Goal: Information Seeking & Learning: Check status

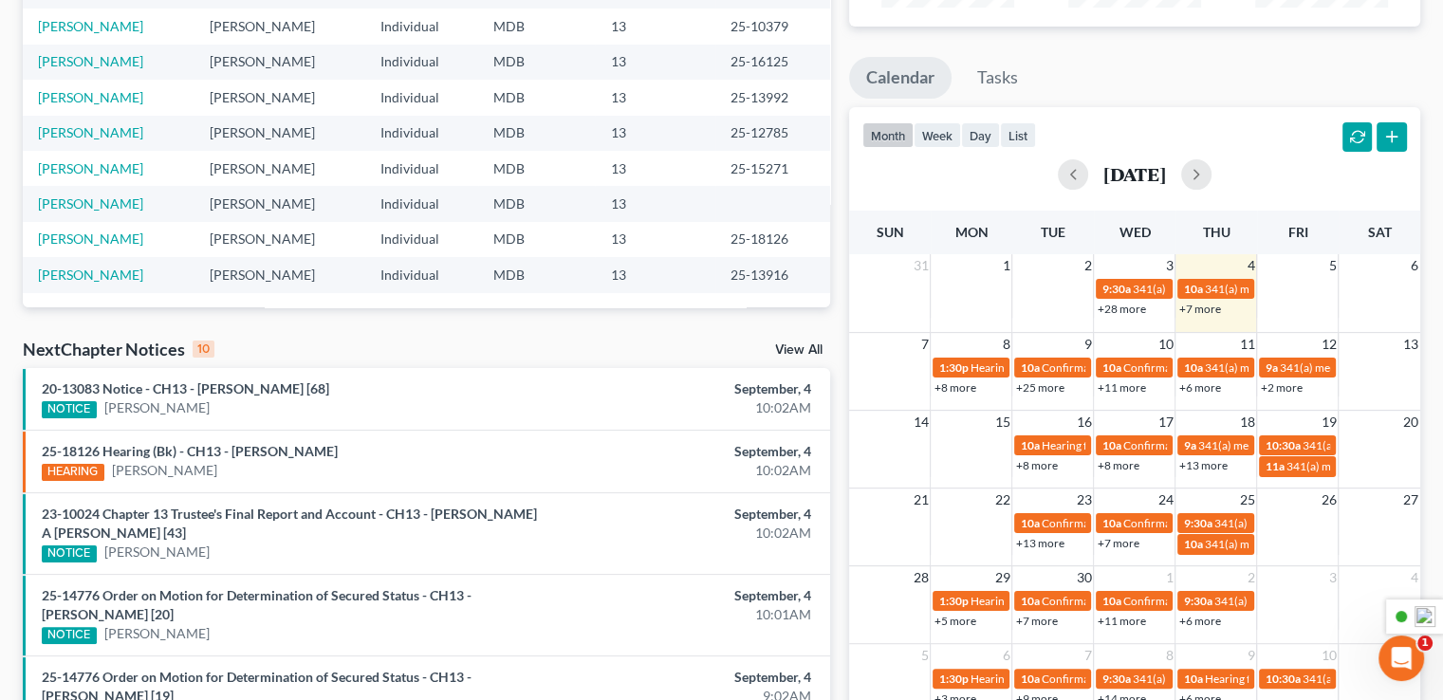
click at [784, 346] on link "View All" at bounding box center [798, 349] width 47 height 13
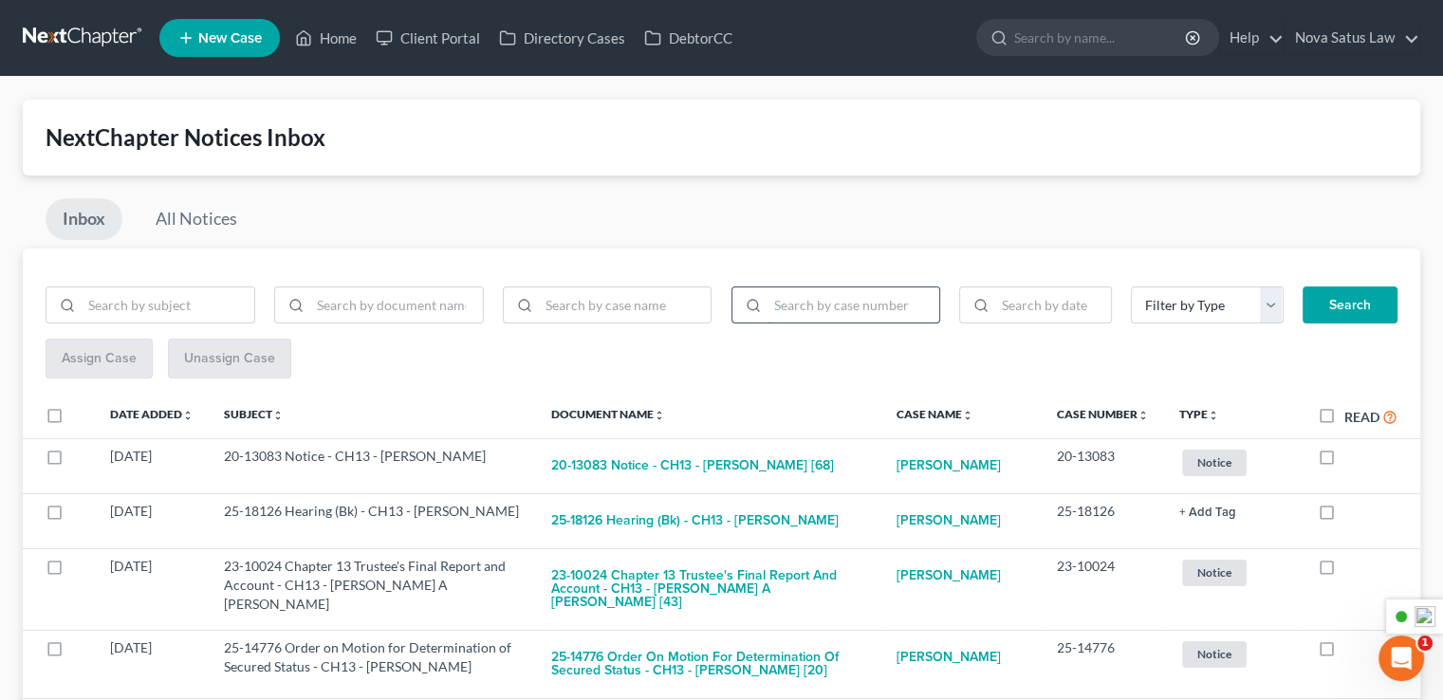
click at [824, 307] on input "search" at bounding box center [853, 305] width 173 height 36
type input "25-18126"
click at [1347, 311] on button "Search" at bounding box center [1349, 305] width 95 height 38
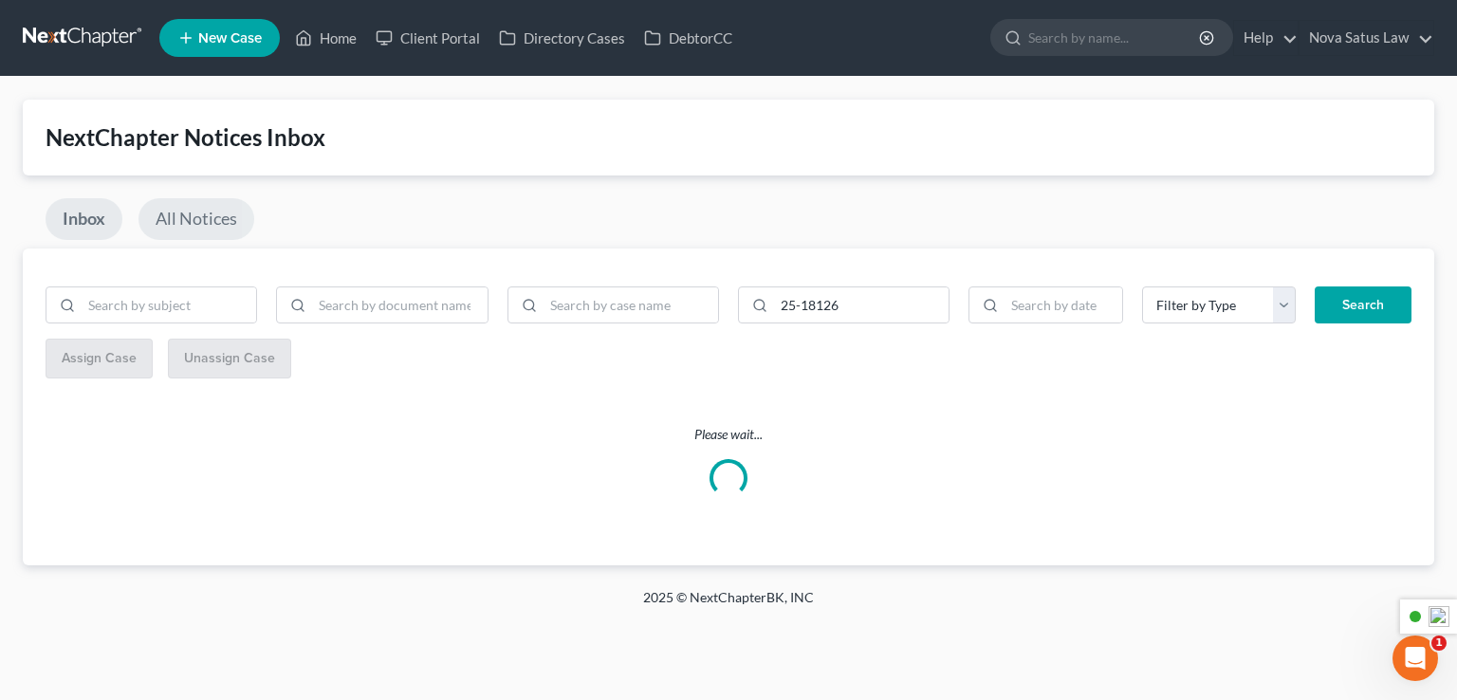
click at [163, 209] on link "All Notices" at bounding box center [196, 219] width 116 height 42
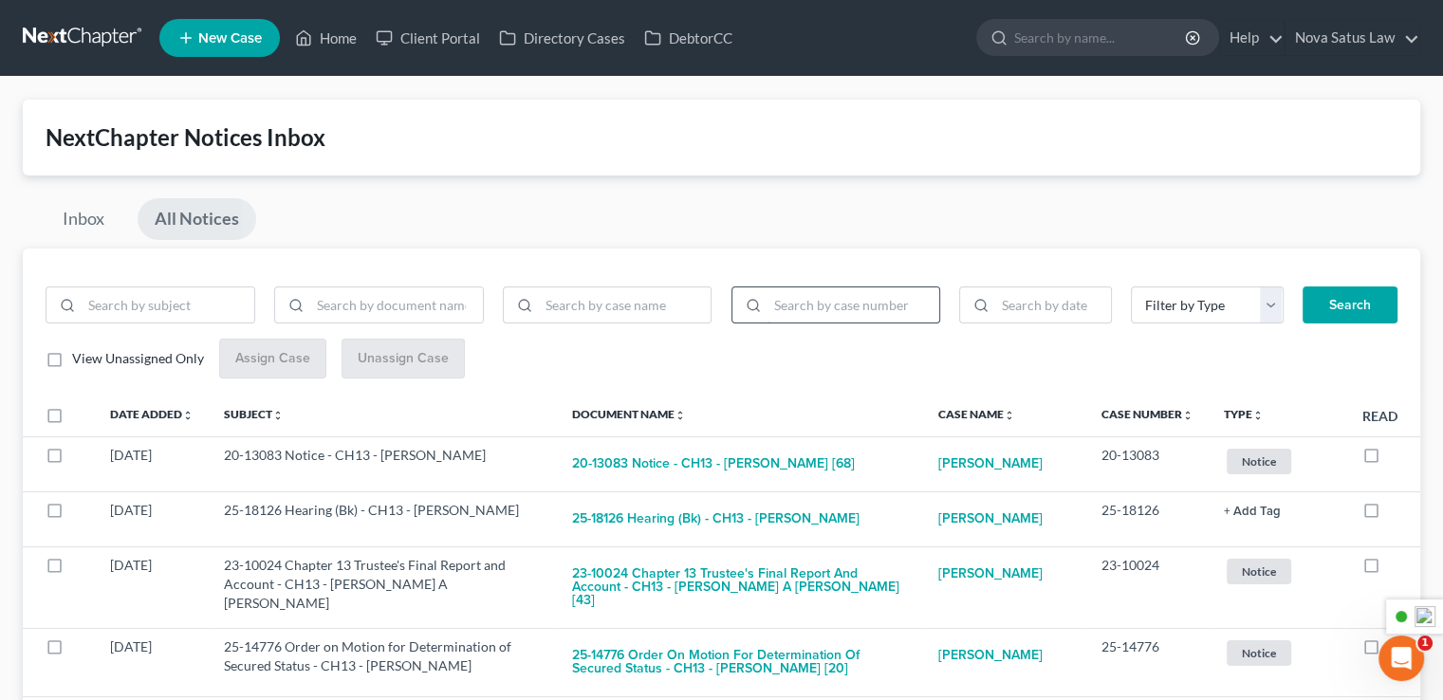
click at [801, 320] on input "search" at bounding box center [853, 305] width 173 height 36
type input "25-18126"
click at [1370, 309] on button "Search" at bounding box center [1349, 305] width 95 height 38
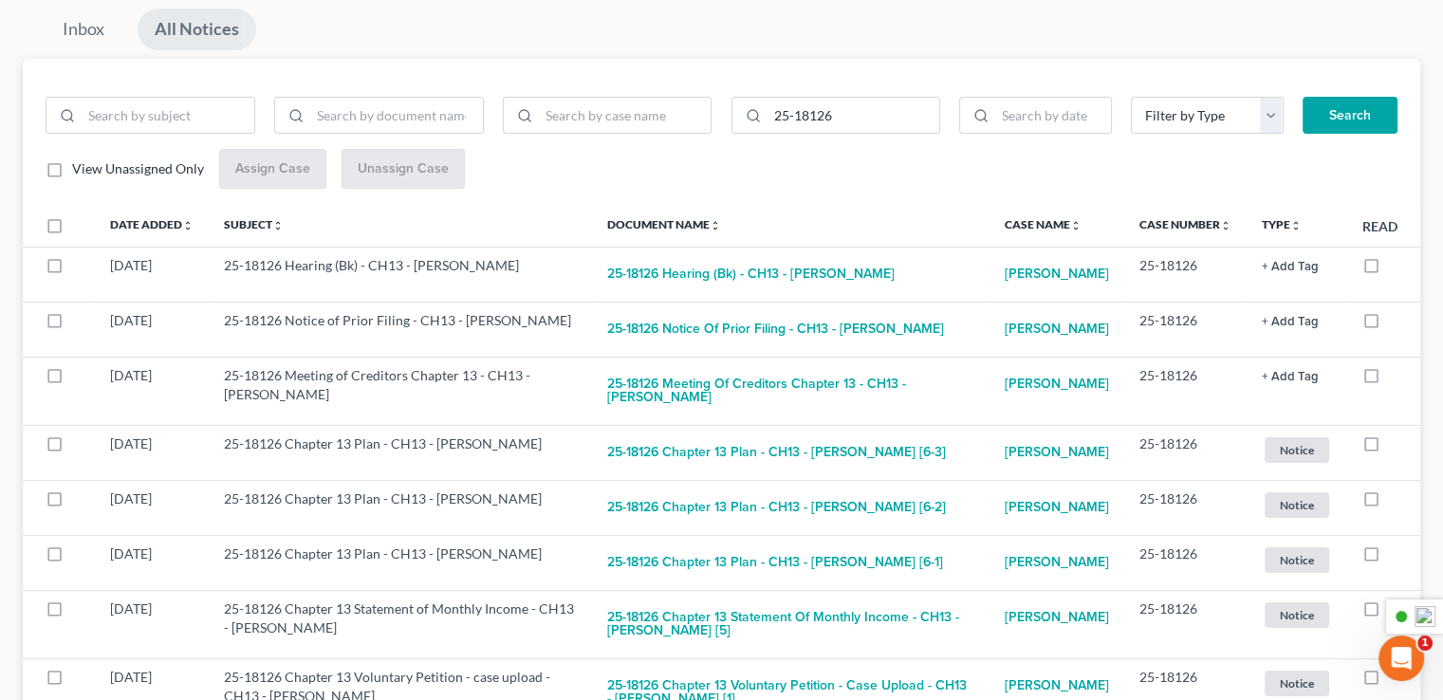
scroll to position [379, 0]
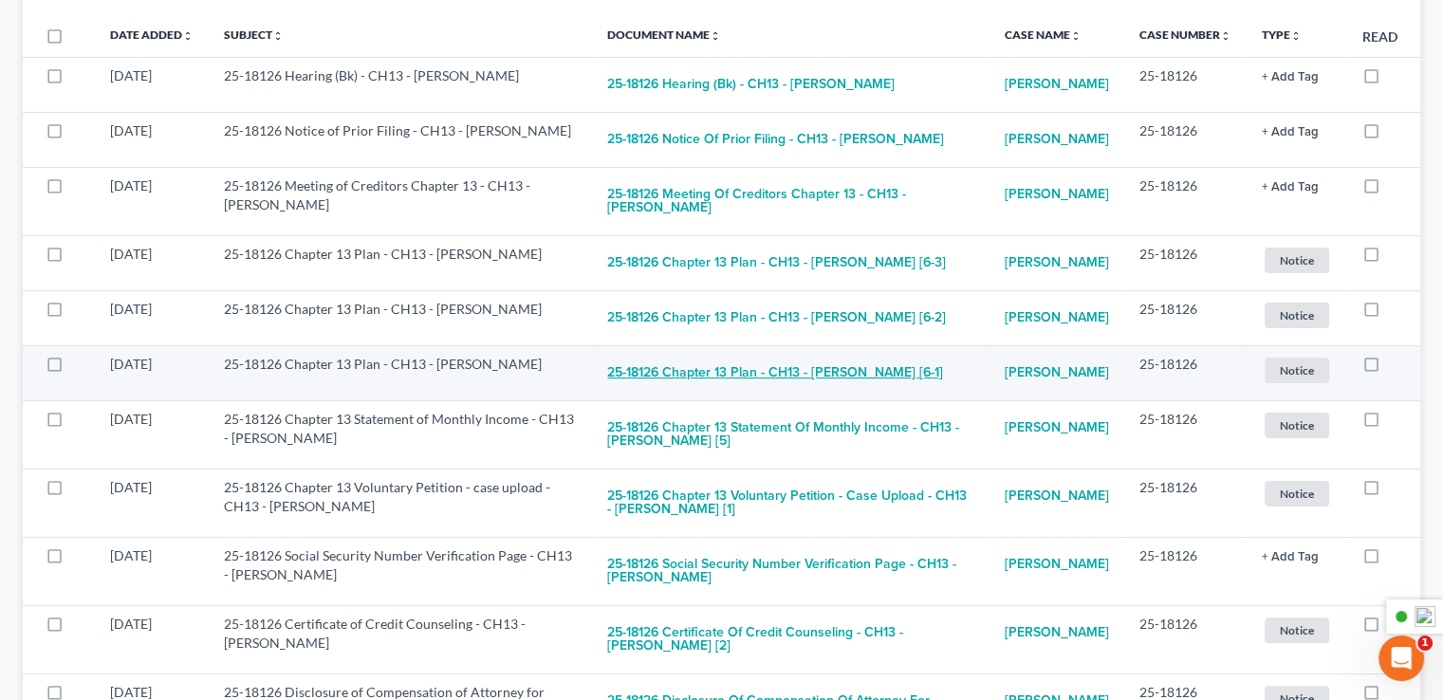
click at [719, 375] on button "25-18126 Chapter 13 Plan - CH13 - [PERSON_NAME] [6-1]" at bounding box center [775, 374] width 336 height 38
checkbox input "true"
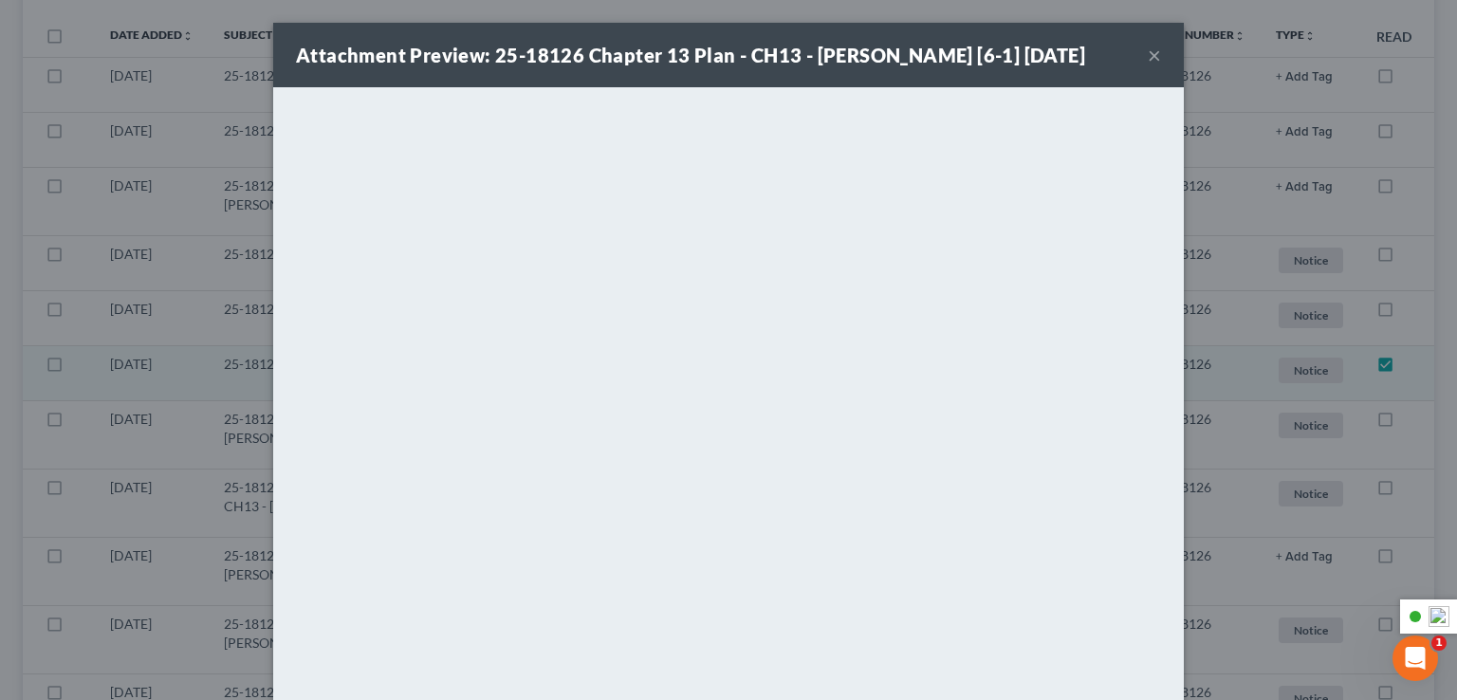
click at [1148, 66] on button "×" at bounding box center [1154, 55] width 13 height 23
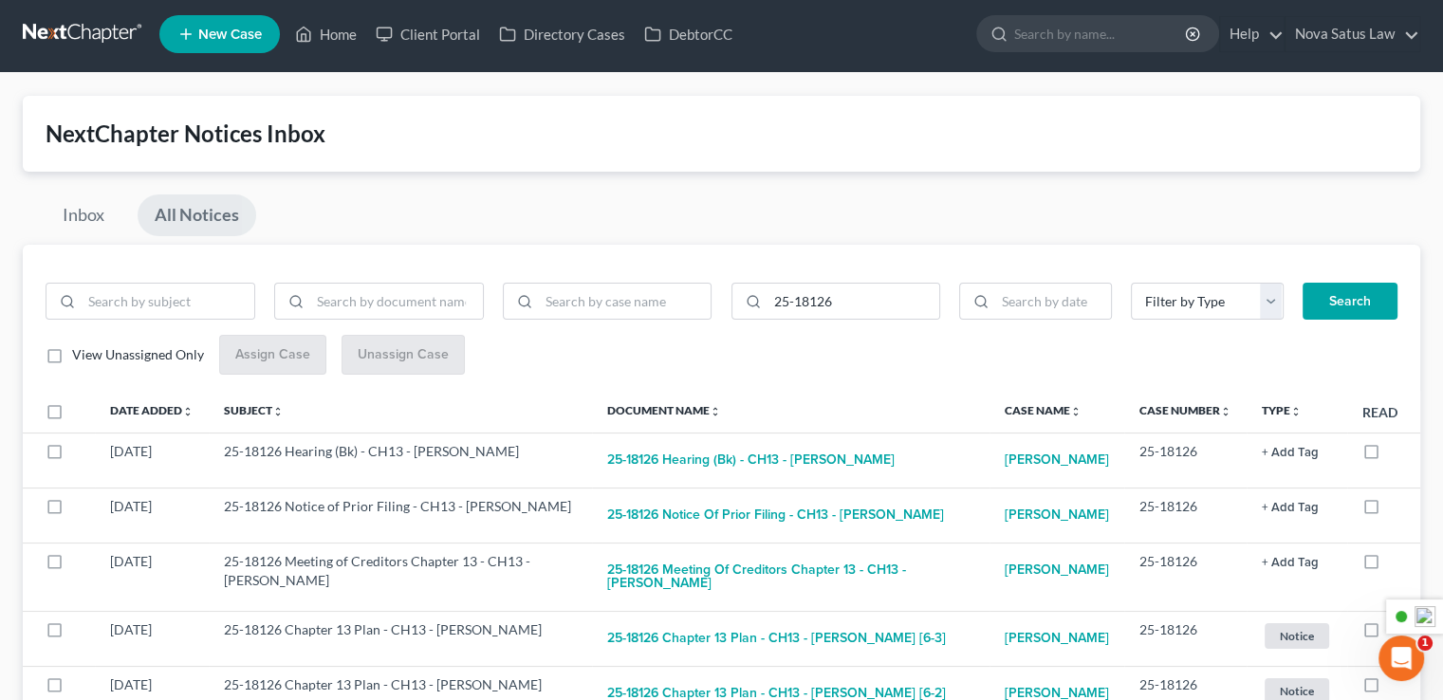
scroll to position [0, 0]
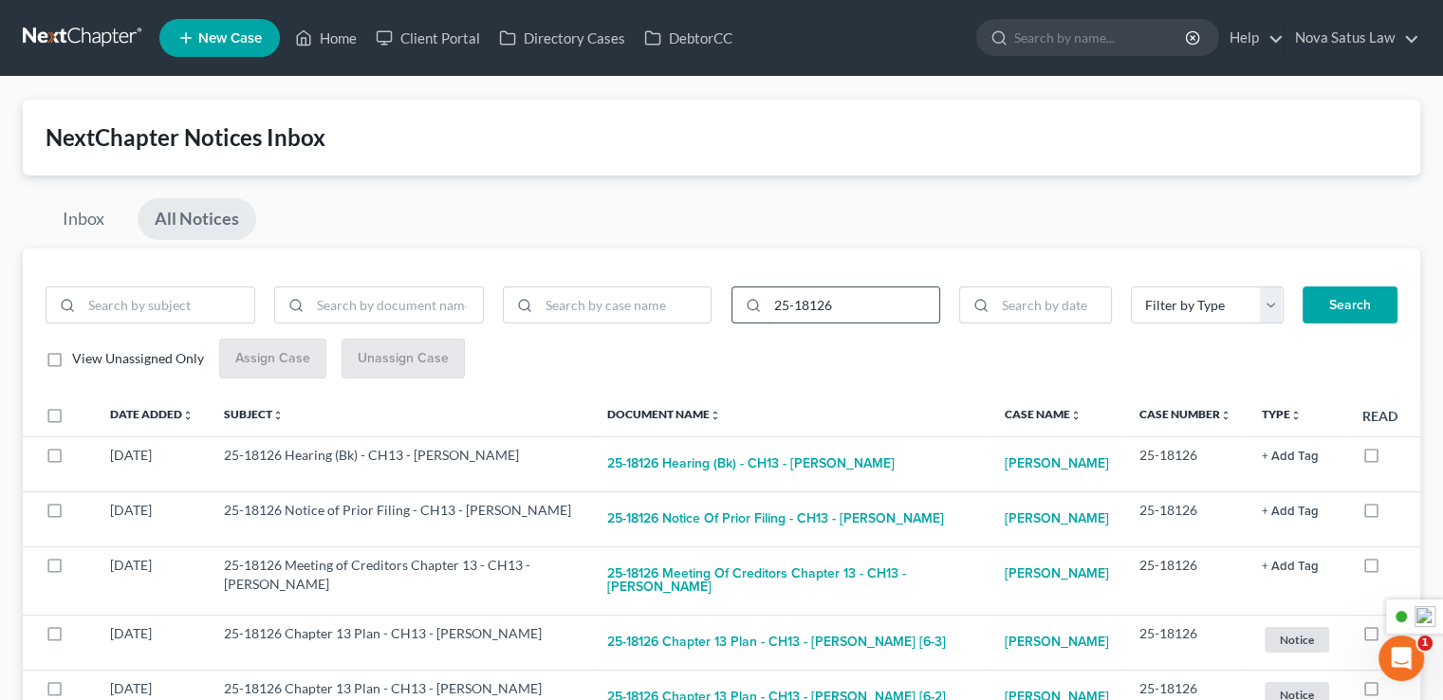
drag, startPoint x: 833, startPoint y: 301, endPoint x: 798, endPoint y: 312, distance: 36.9
click at [798, 312] on input "25-18126" at bounding box center [853, 305] width 173 height 36
type input "25-18083"
click at [1328, 305] on button "Search" at bounding box center [1349, 305] width 95 height 38
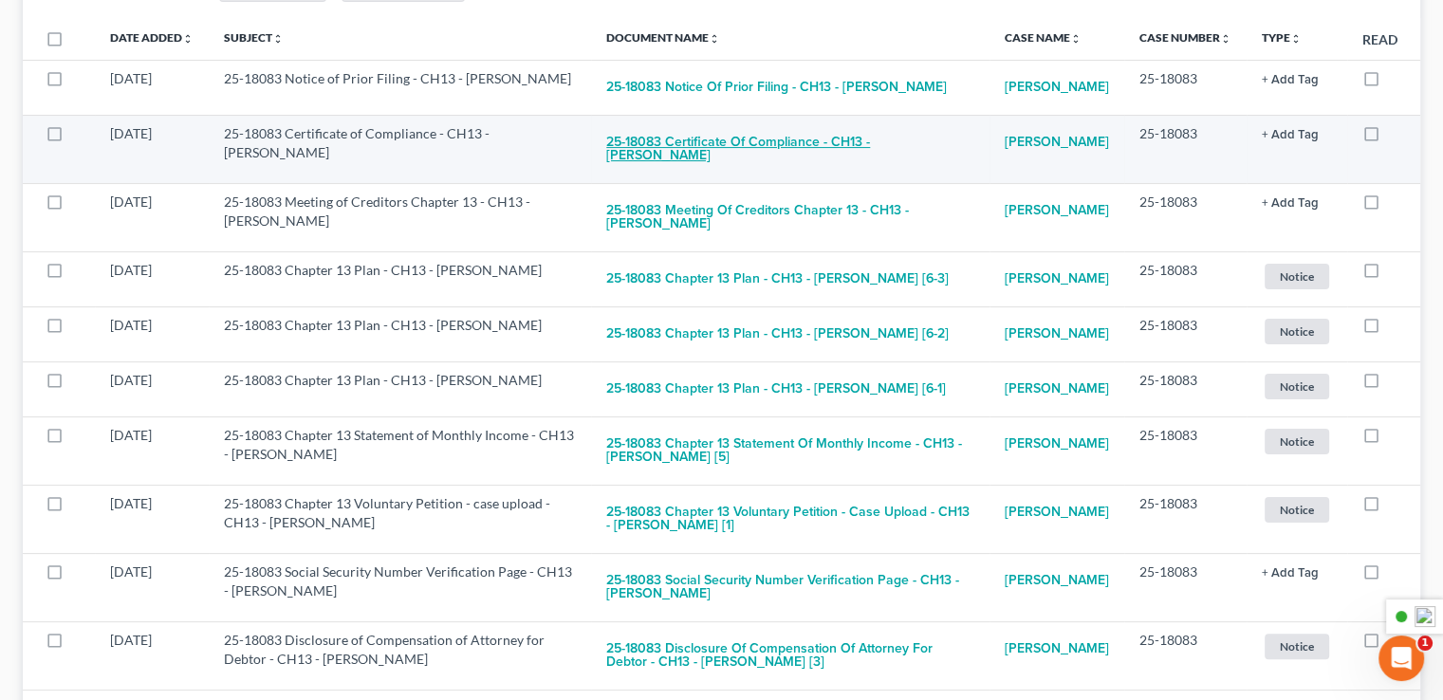
scroll to position [379, 0]
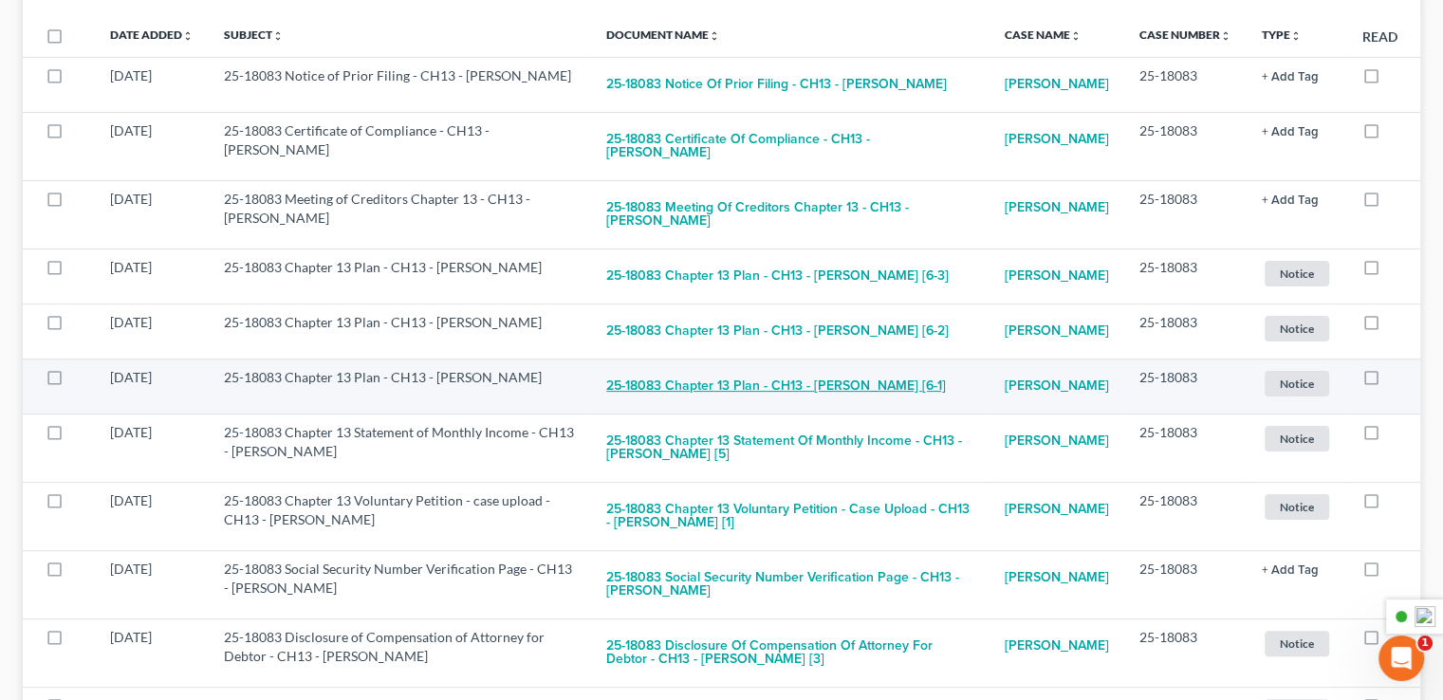
click at [712, 406] on button "25-18083 Chapter 13 Plan - CH13 - [PERSON_NAME] [6-1]" at bounding box center [776, 387] width 340 height 38
checkbox input "true"
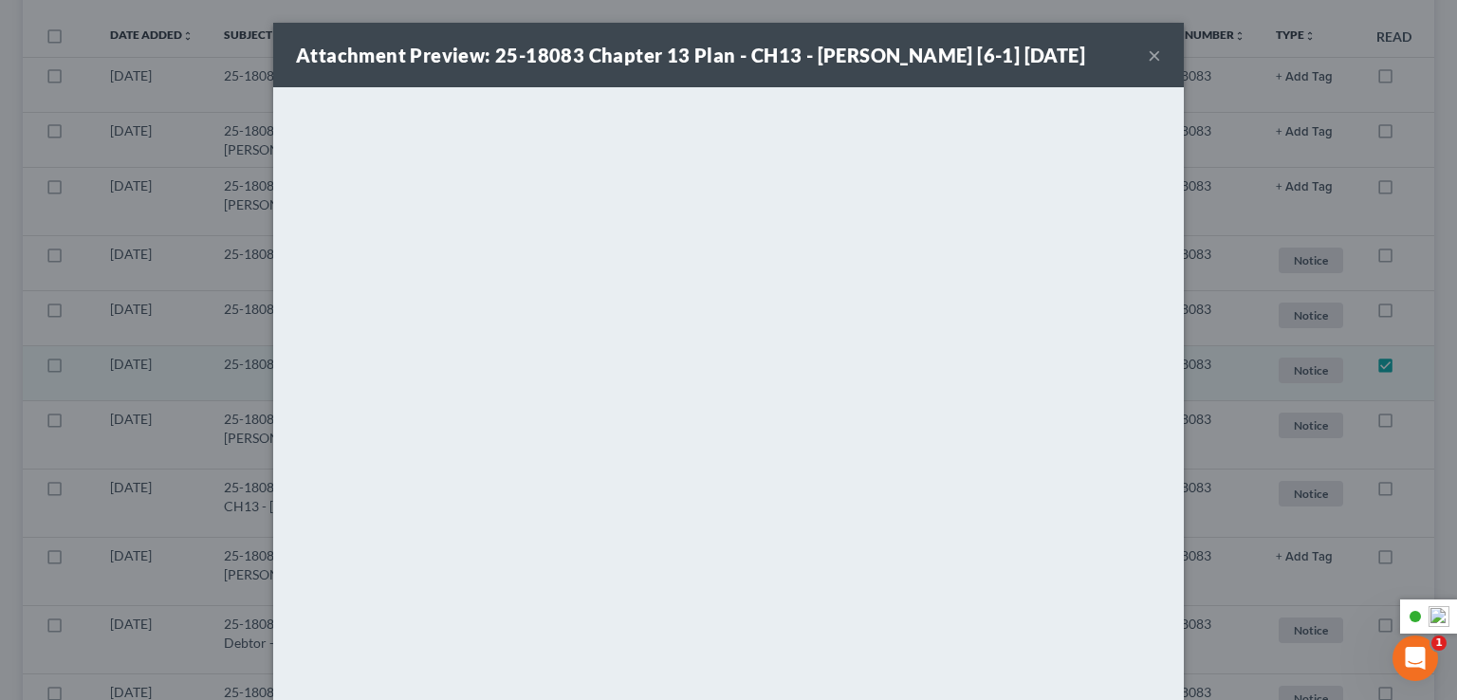
click at [1153, 55] on button "×" at bounding box center [1154, 55] width 13 height 23
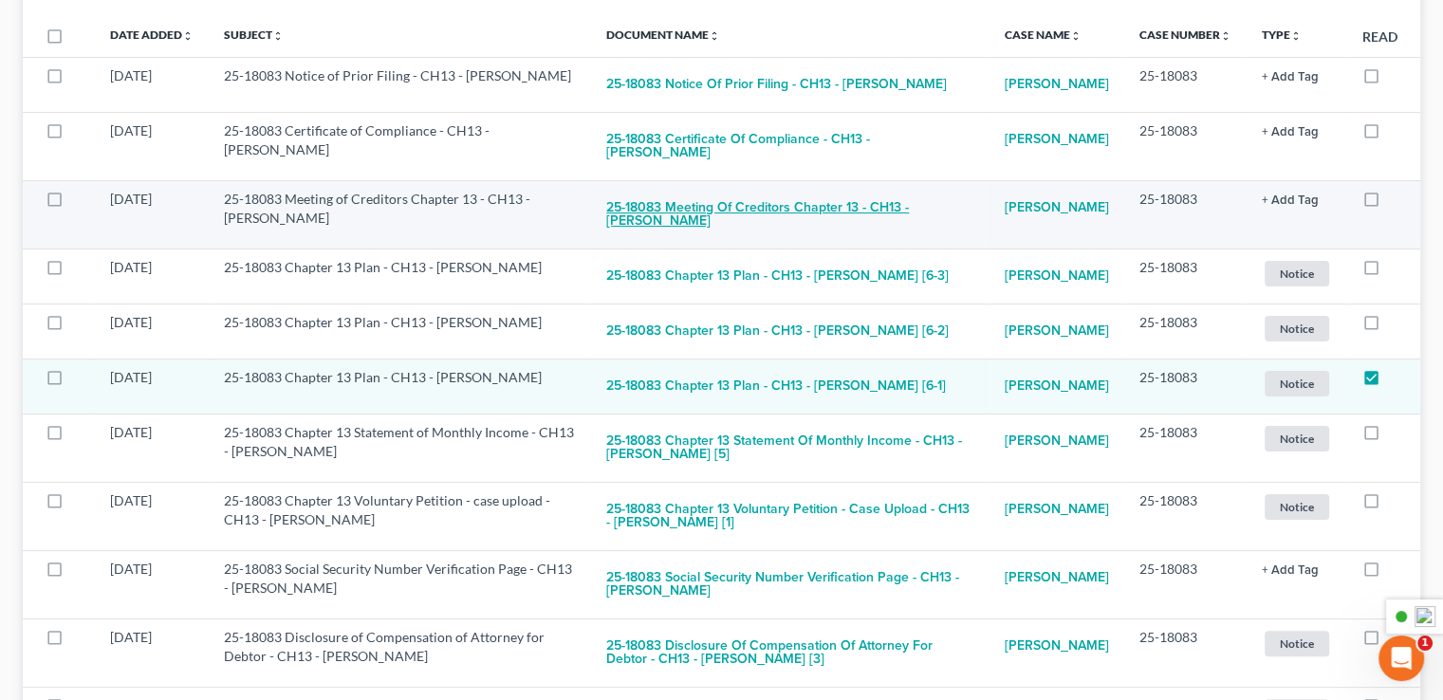
scroll to position [0, 0]
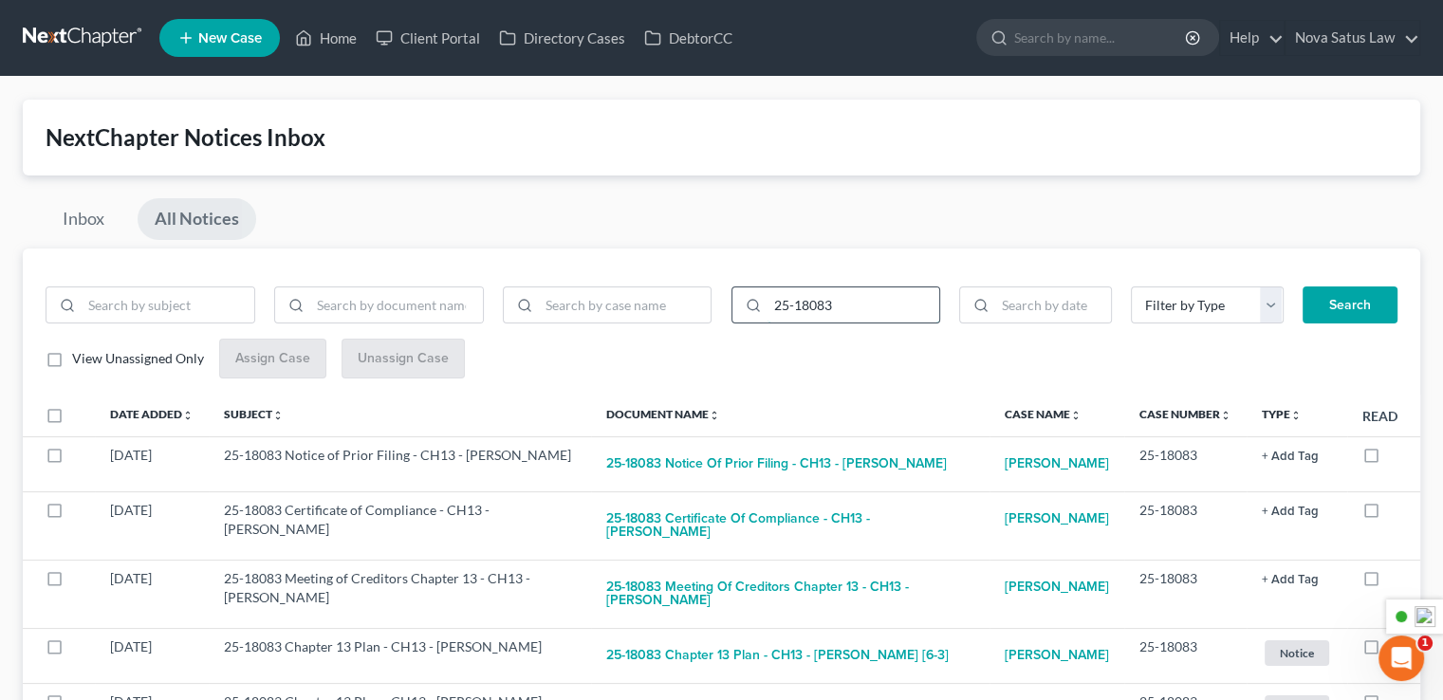
drag, startPoint x: 850, startPoint y: 297, endPoint x: 800, endPoint y: 309, distance: 51.8
click at [800, 309] on input "25-18083" at bounding box center [853, 305] width 173 height 36
type input "25-18057"
click at [1355, 304] on button "Search" at bounding box center [1349, 305] width 95 height 38
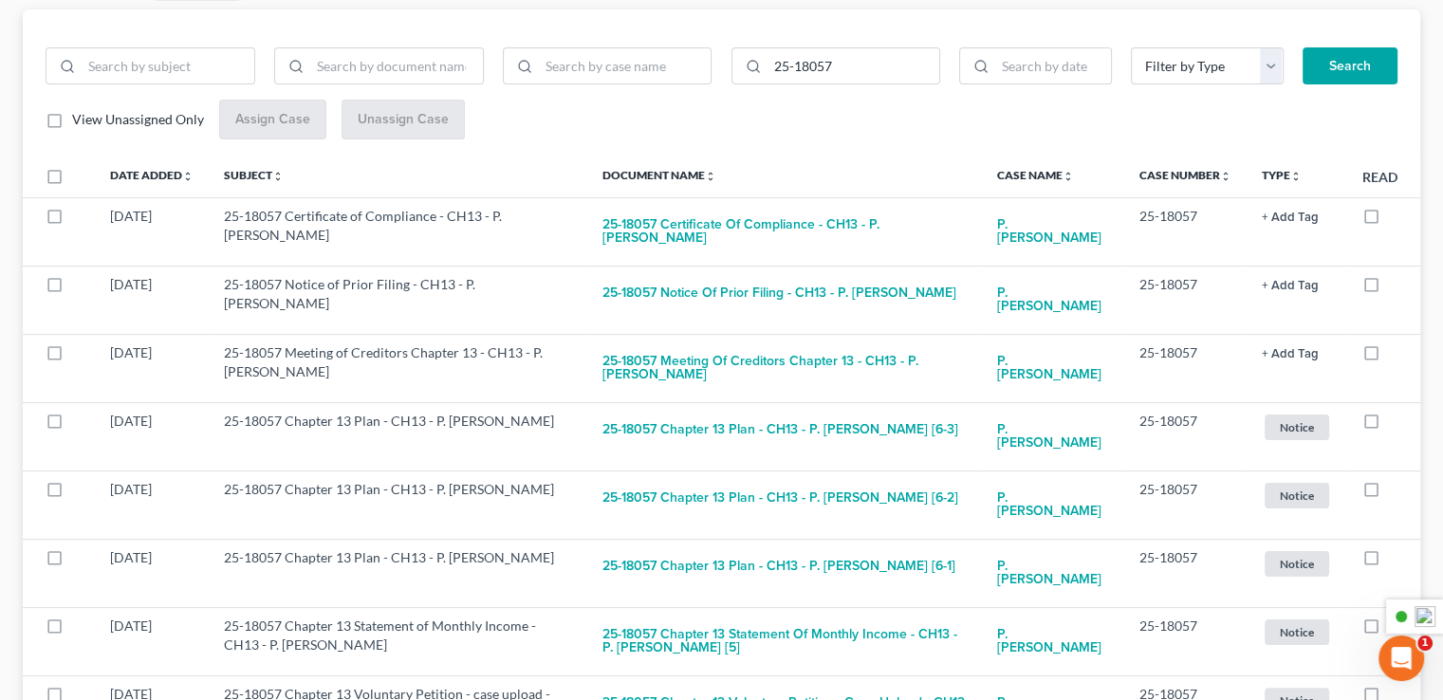
scroll to position [285, 0]
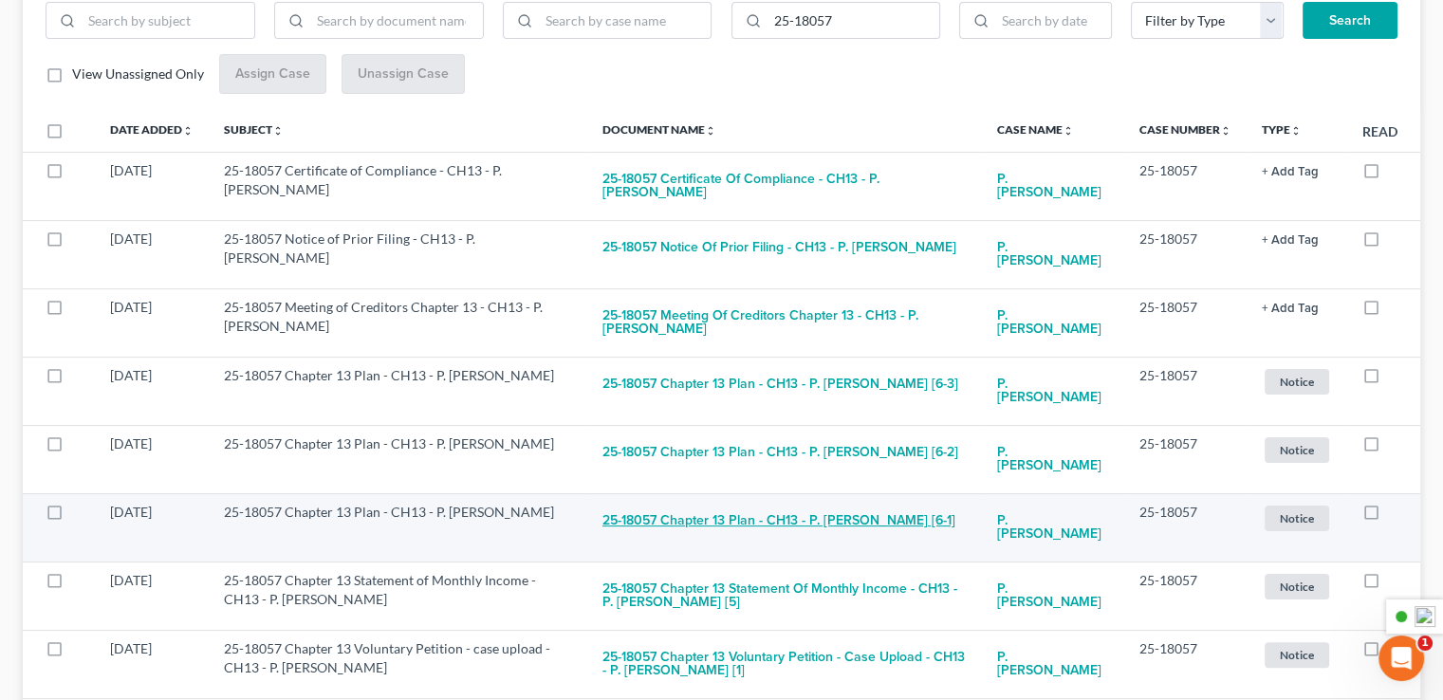
click at [700, 526] on button "25-18057 Chapter 13 Plan - CH13 - P. [PERSON_NAME] [6-1]" at bounding box center [778, 522] width 353 height 38
checkbox input "true"
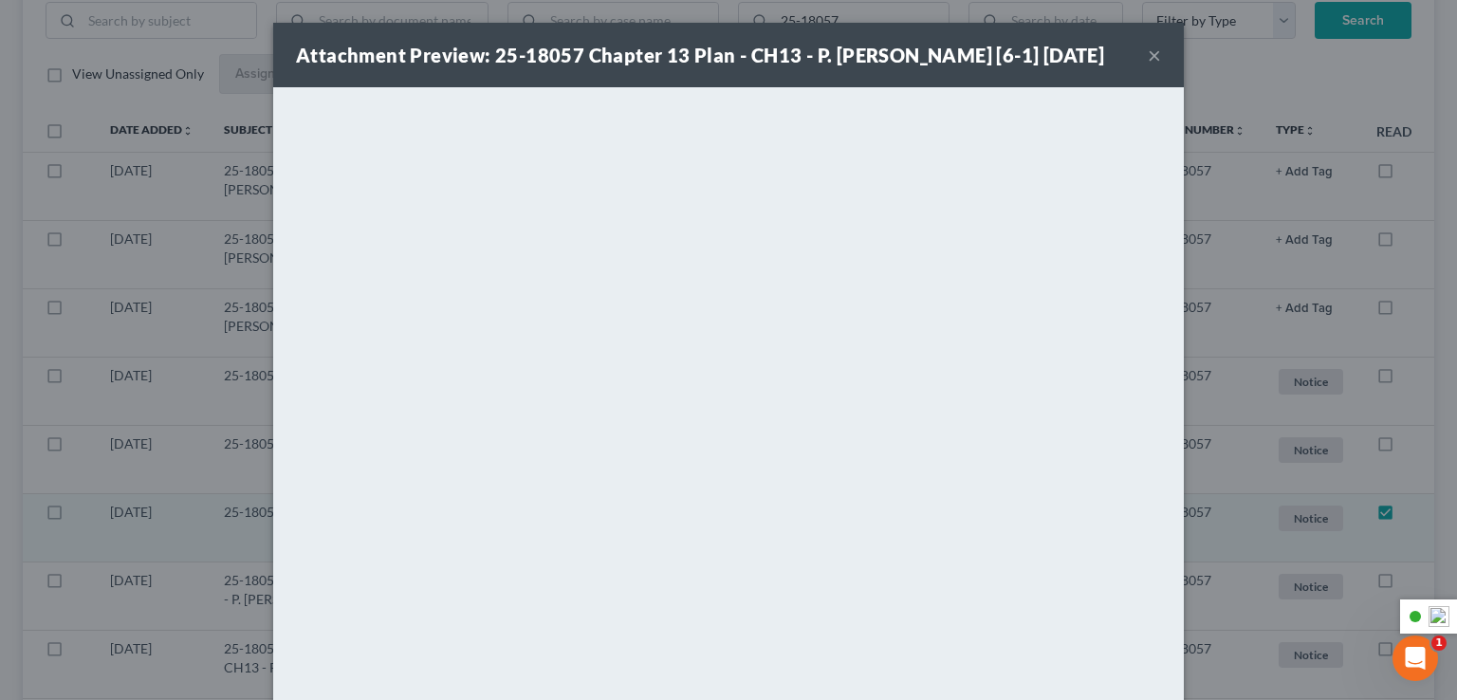
click at [1148, 50] on button "×" at bounding box center [1154, 55] width 13 height 23
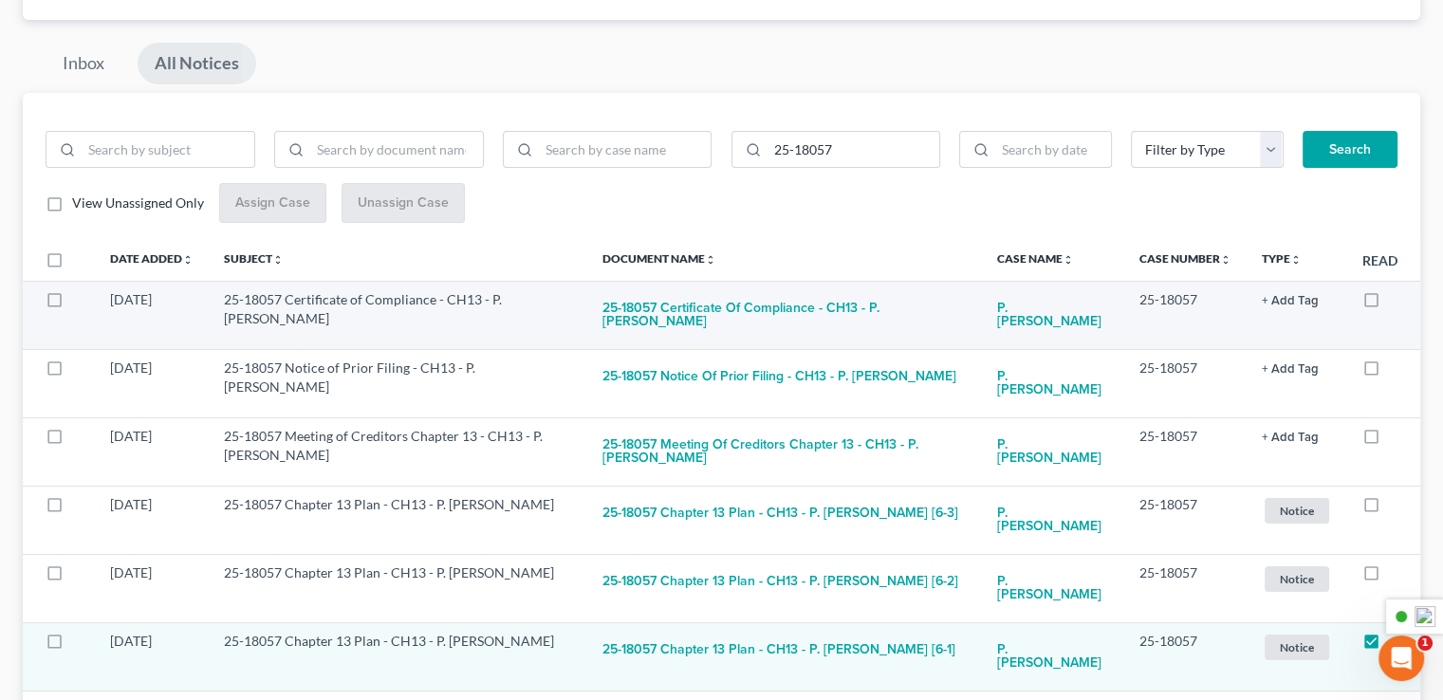
scroll to position [0, 0]
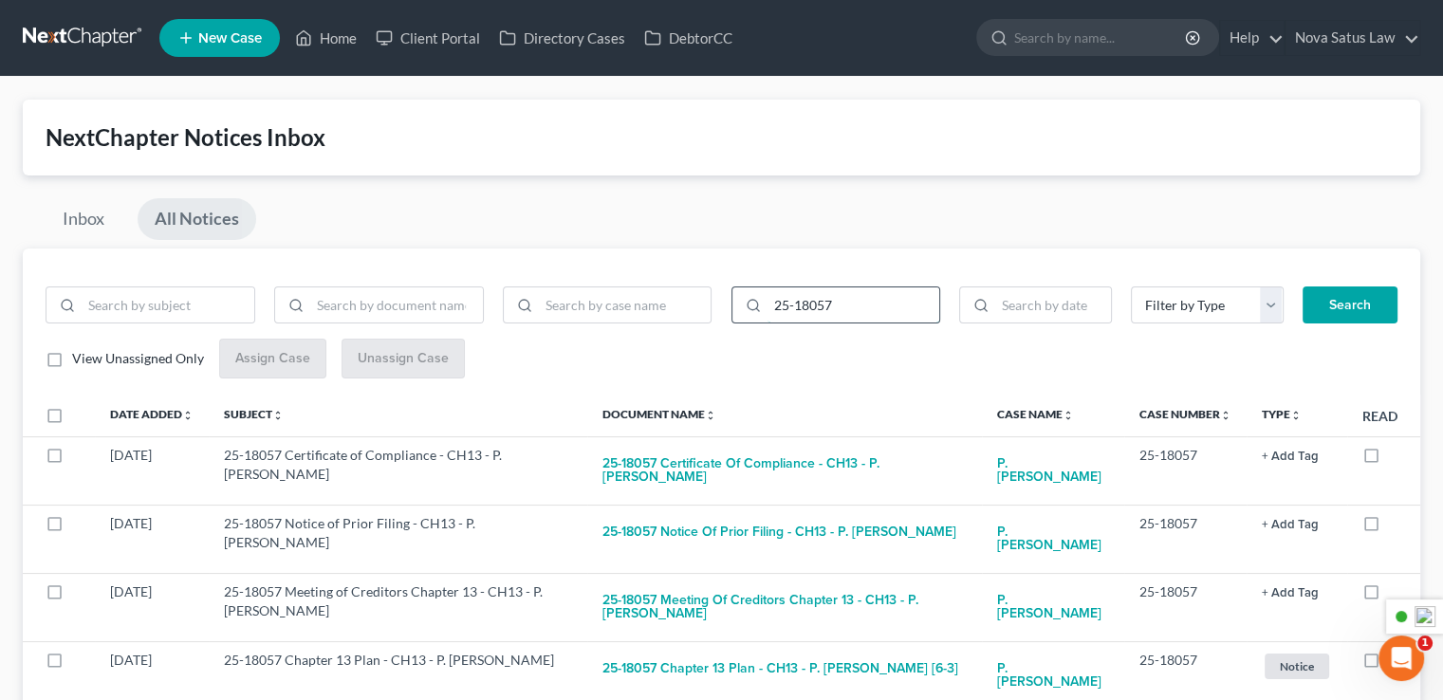
drag, startPoint x: 866, startPoint y: 308, endPoint x: 802, endPoint y: 310, distance: 63.6
click at [802, 310] on input "25-18057" at bounding box center [853, 305] width 173 height 36
type input "25-18027"
click at [1343, 308] on button "Search" at bounding box center [1349, 305] width 95 height 38
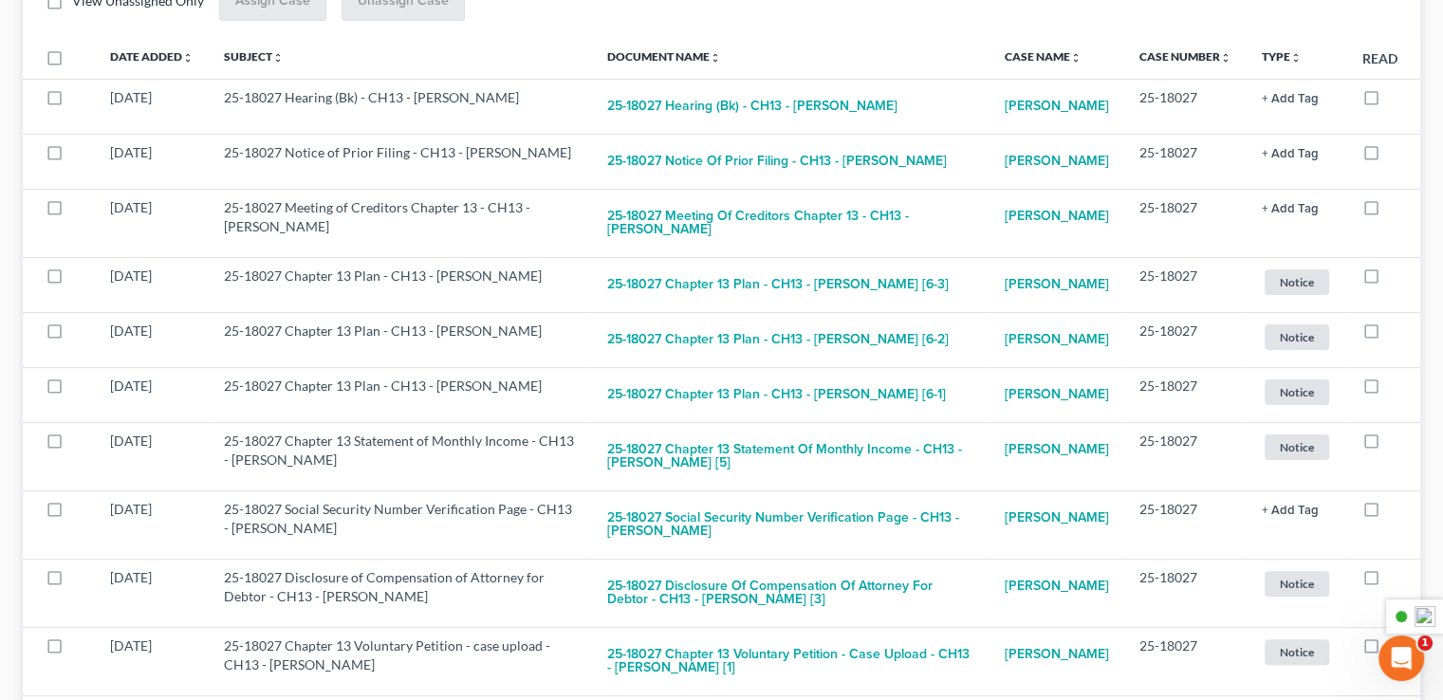
scroll to position [379, 0]
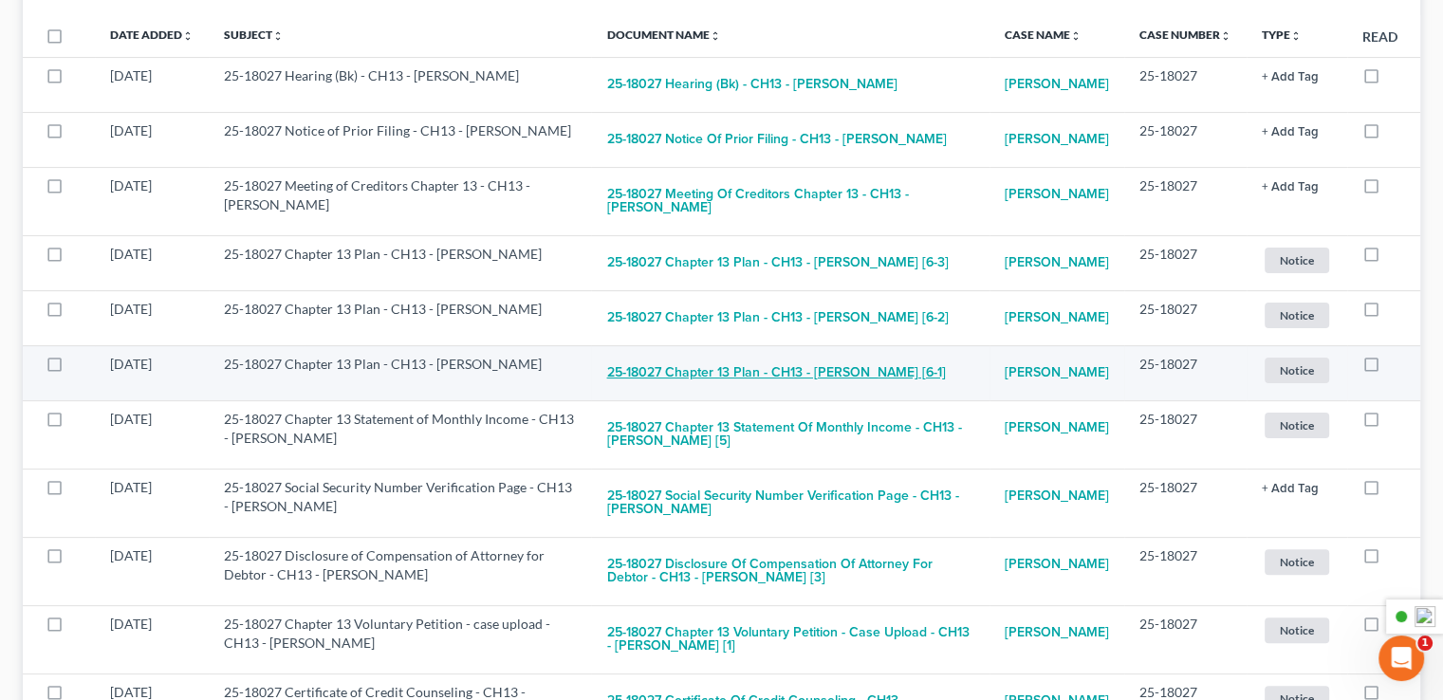
click at [808, 393] on button "25-18027 Chapter 13 Plan - CH13 - [PERSON_NAME] [6-1]" at bounding box center [775, 374] width 339 height 38
checkbox input "true"
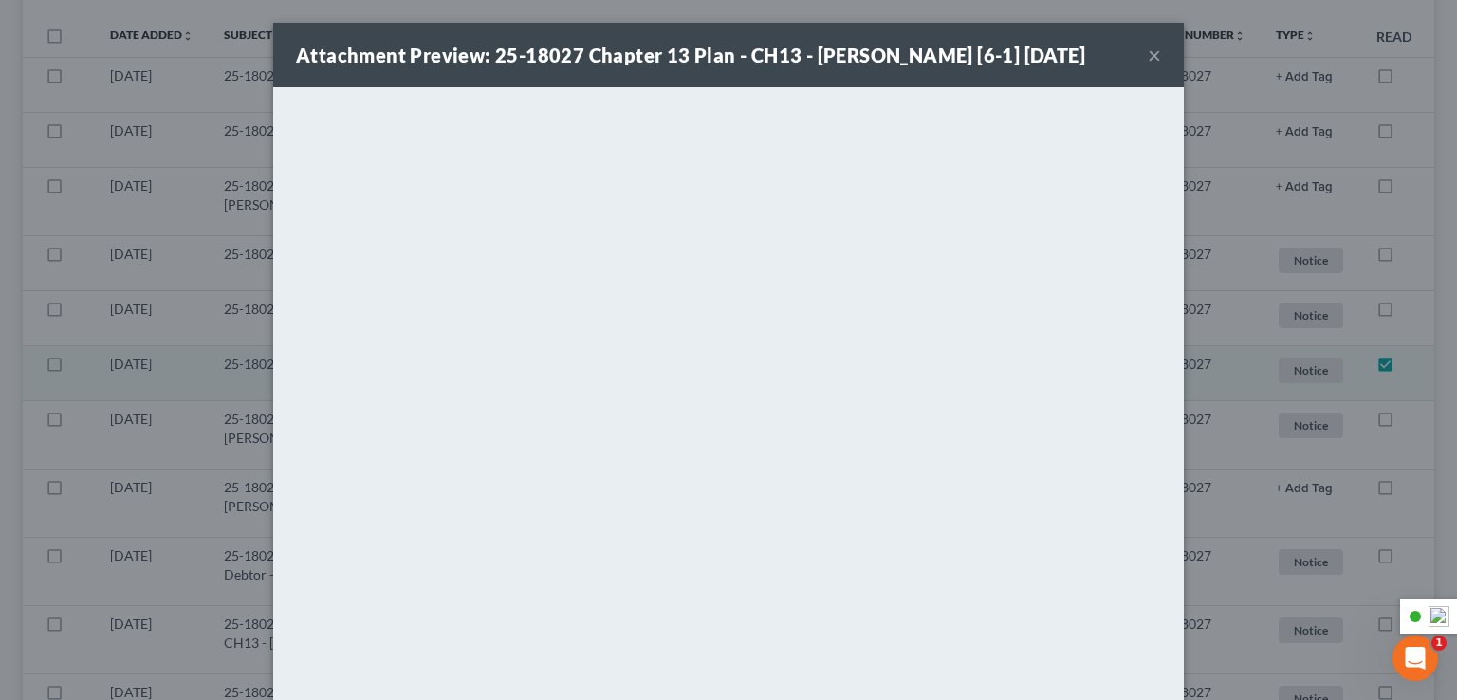
click at [1152, 61] on button "×" at bounding box center [1154, 55] width 13 height 23
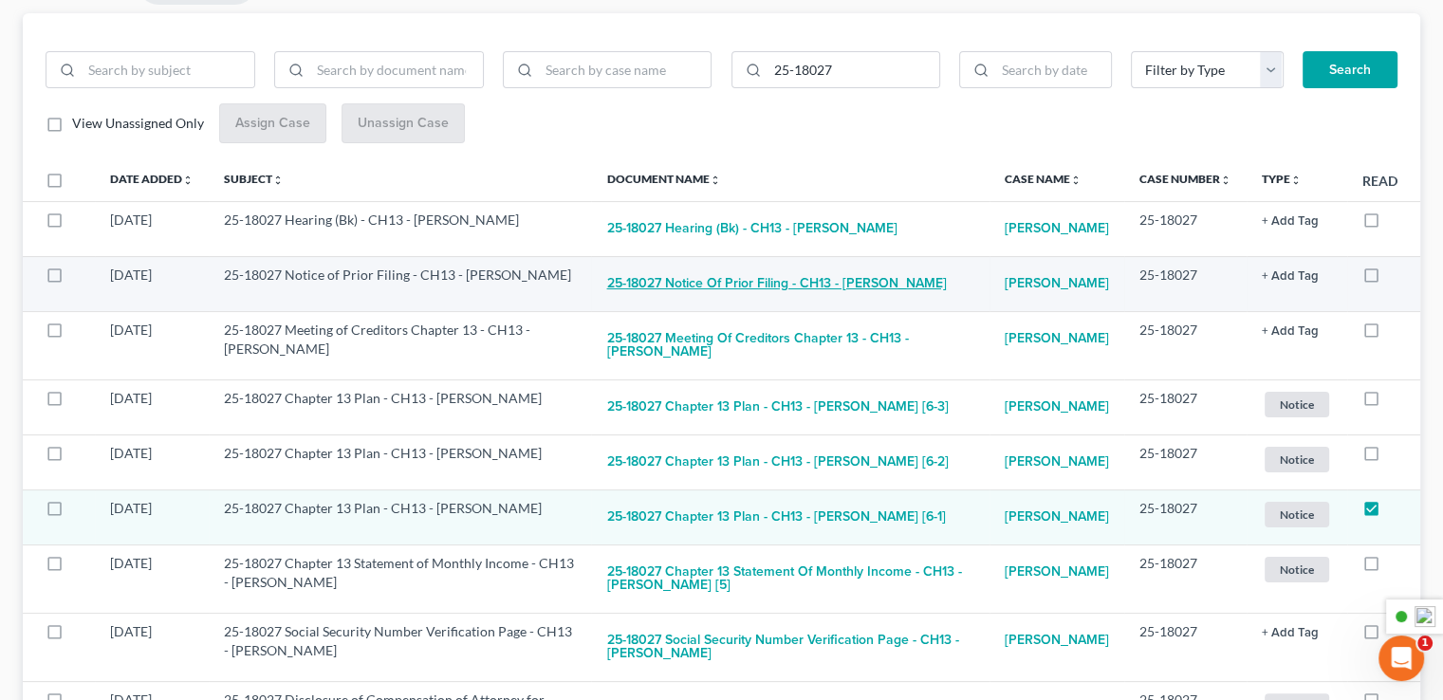
scroll to position [0, 0]
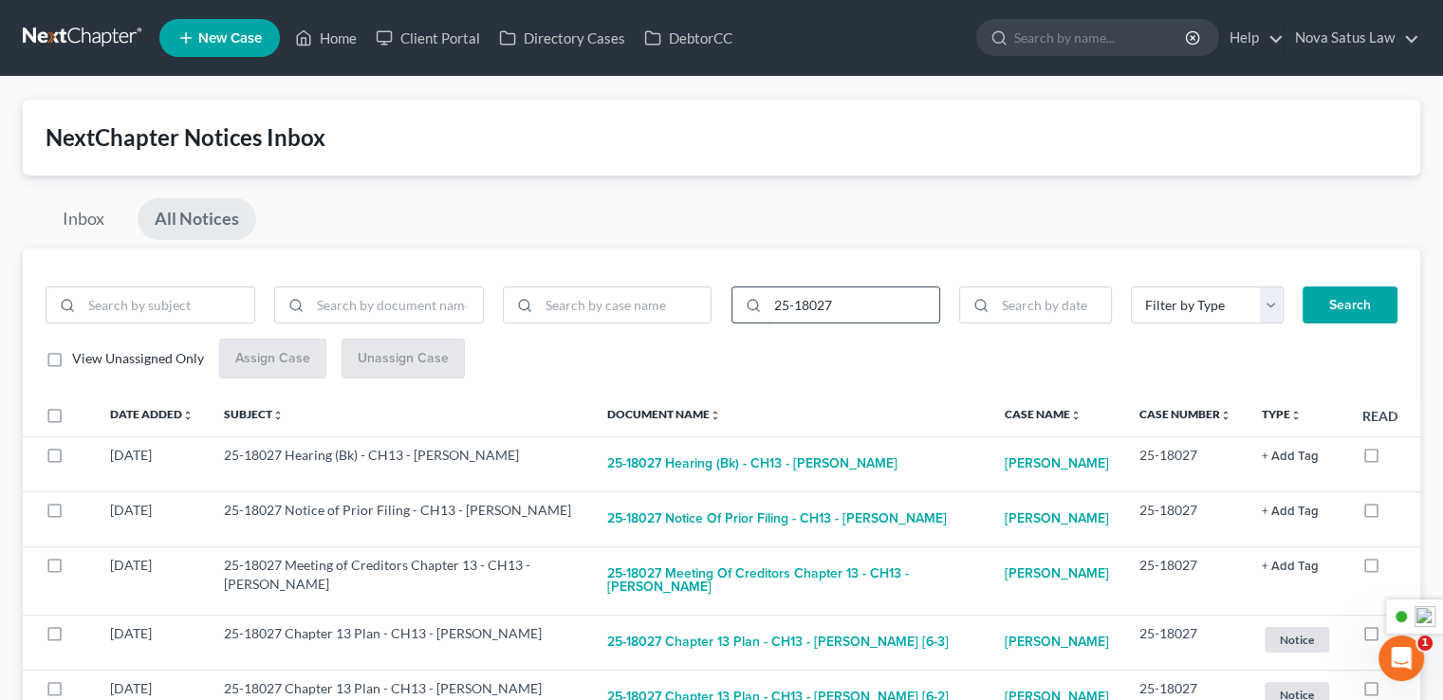
drag, startPoint x: 815, startPoint y: 308, endPoint x: 869, endPoint y: 314, distance: 54.4
click at [869, 314] on input "25-18027" at bounding box center [853, 305] width 173 height 36
type input "25-18009"
click at [1302, 286] on button "Search" at bounding box center [1349, 305] width 95 height 38
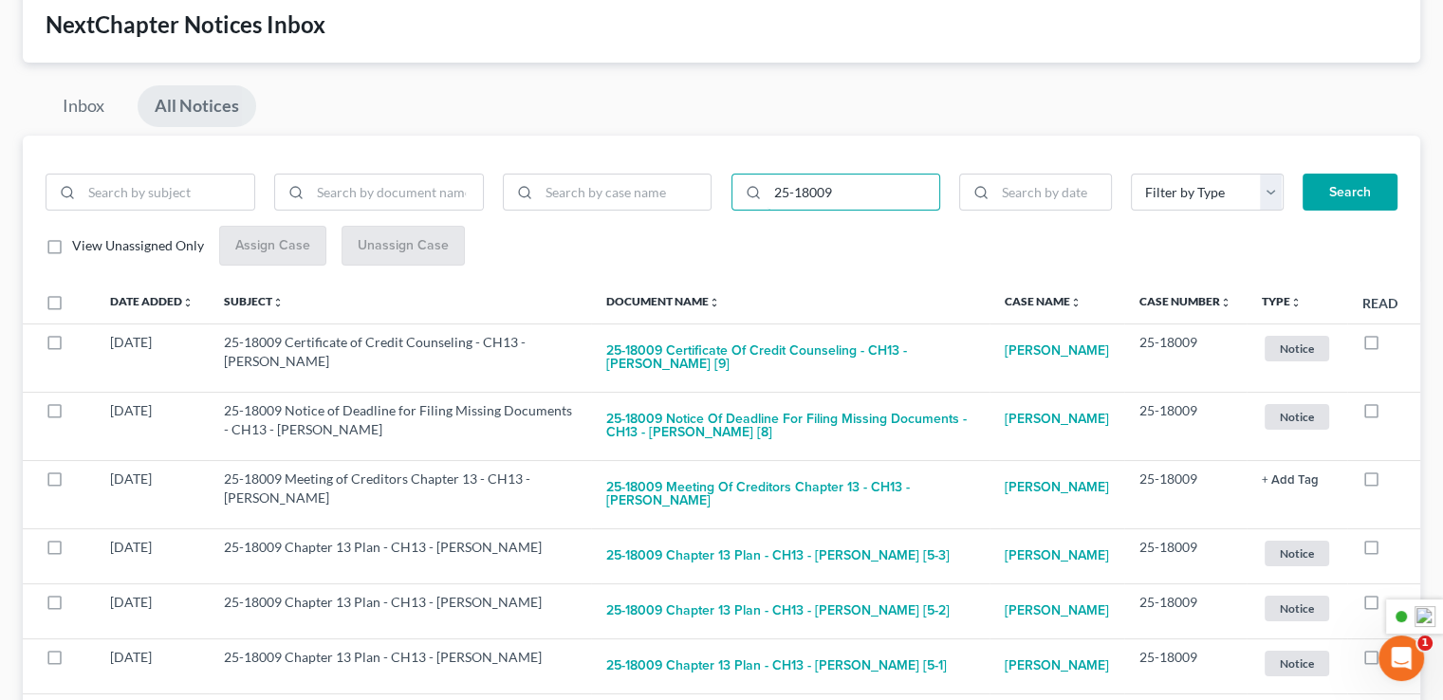
scroll to position [379, 0]
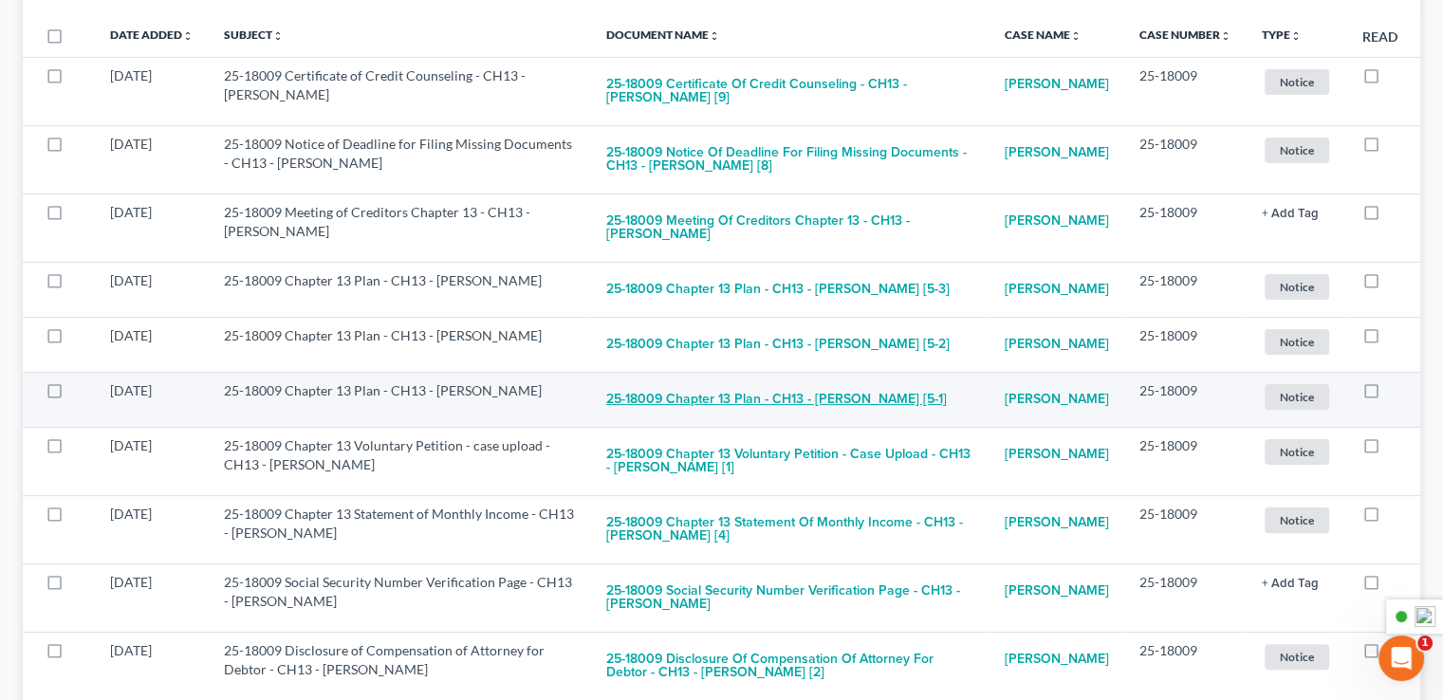
click at [797, 419] on button "25-18009 Chapter 13 Plan - CH13 - [PERSON_NAME] [5-1]" at bounding box center [776, 400] width 341 height 38
checkbox input "true"
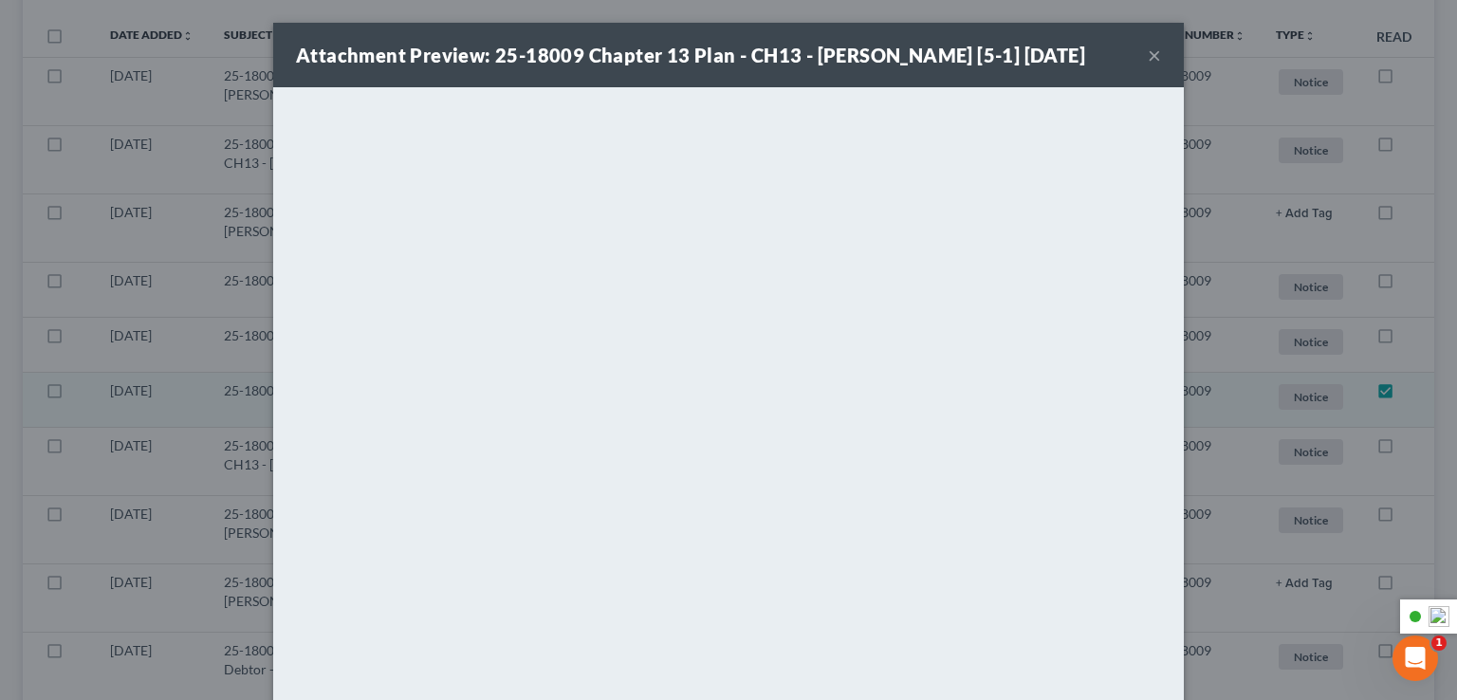
click at [1139, 62] on div "Attachment Preview: 25-18009 Chapter 13 Plan - CH13 - [PERSON_NAME] [5-1] [DATE…" at bounding box center [728, 55] width 911 height 65
click at [1148, 58] on button "×" at bounding box center [1154, 55] width 13 height 23
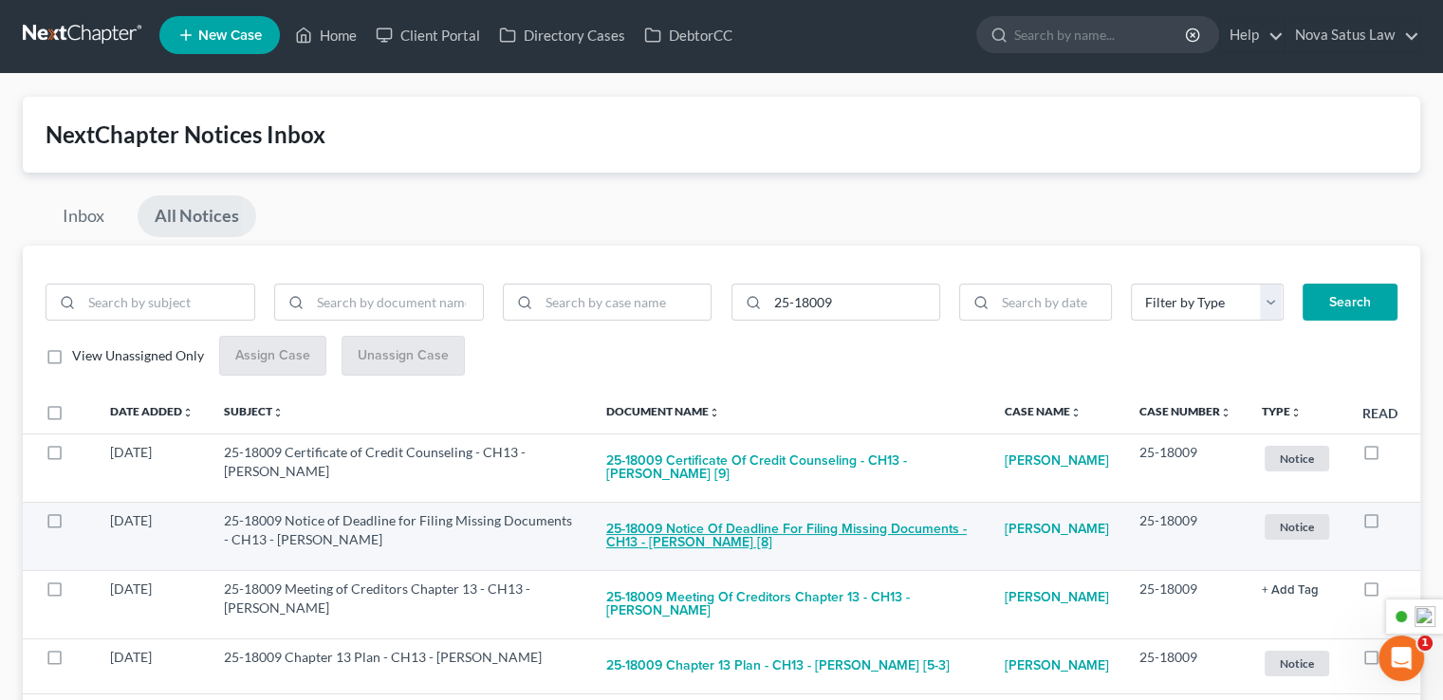
scroll to position [0, 0]
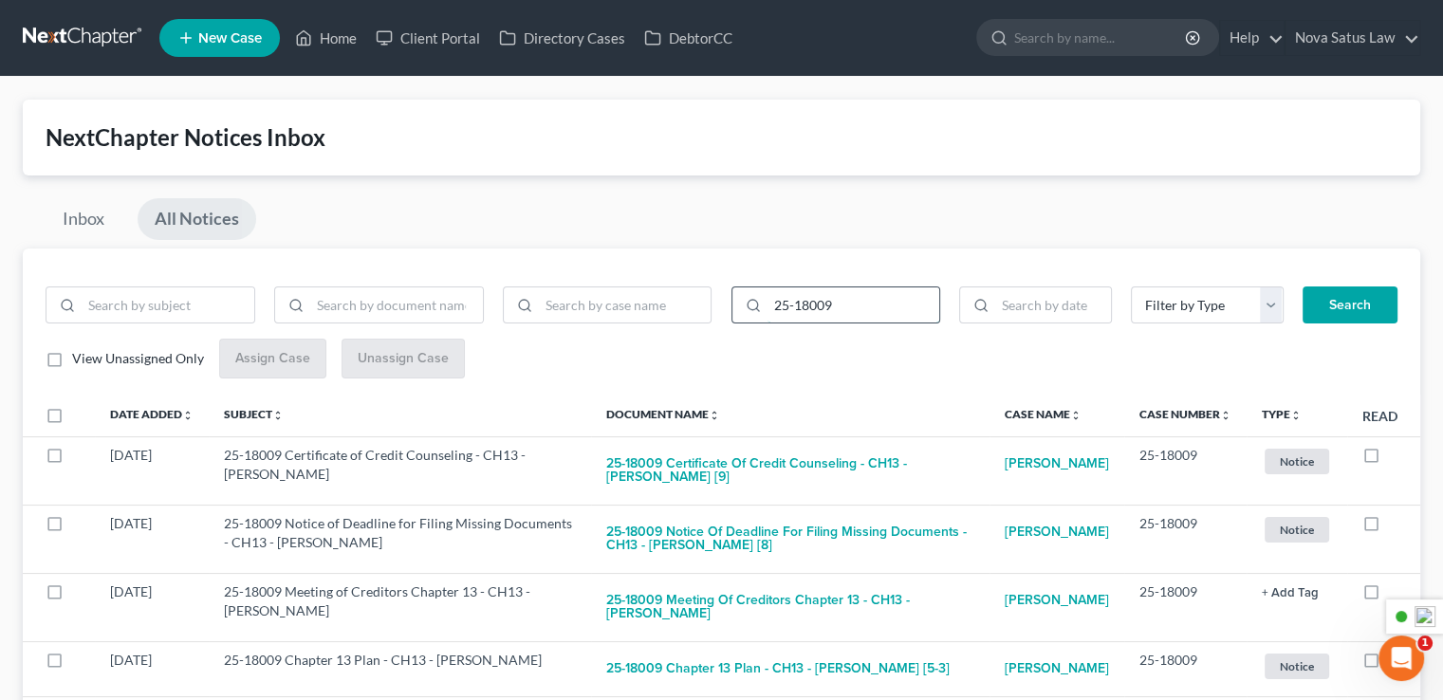
drag, startPoint x: 852, startPoint y: 306, endPoint x: 801, endPoint y: 315, distance: 51.9
click at [801, 315] on input "25-18009" at bounding box center [853, 305] width 173 height 36
type input "25-16882"
click at [1335, 308] on button "Search" at bounding box center [1349, 305] width 95 height 38
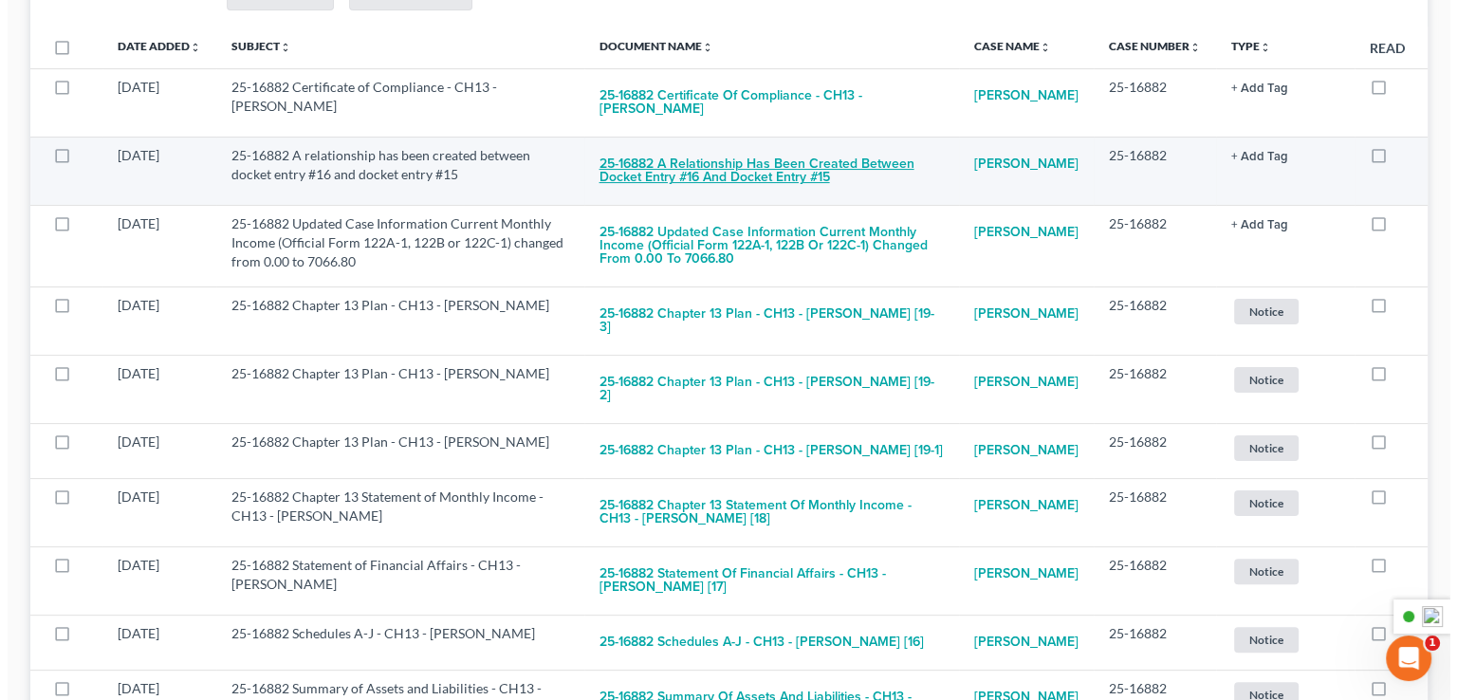
scroll to position [379, 0]
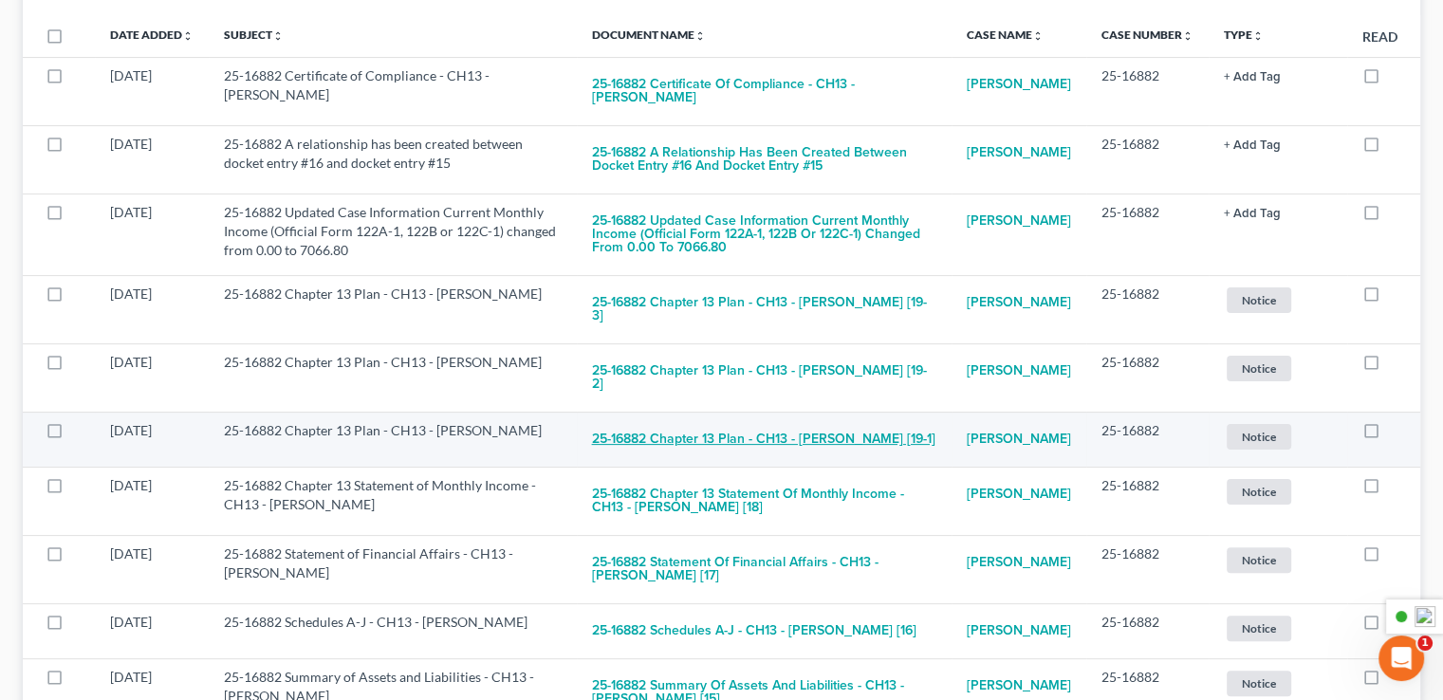
click at [695, 438] on button "25-16882 Chapter 13 Plan - CH13 - [PERSON_NAME] [19-1]" at bounding box center [763, 440] width 343 height 38
checkbox input "true"
